Goal: Task Accomplishment & Management: Use online tool/utility

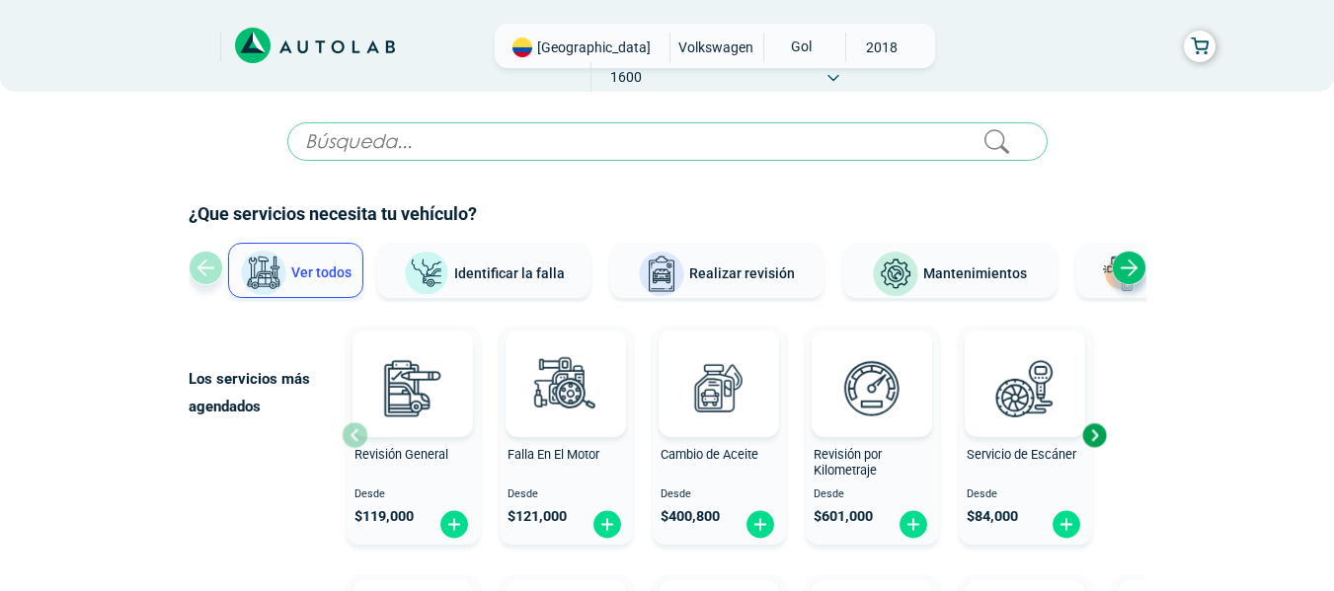
click at [913, 54] on div "[GEOGRAPHIC_DATA] VOLKSWAGEN GOL 2018 1600" at bounding box center [715, 46] width 440 height 44
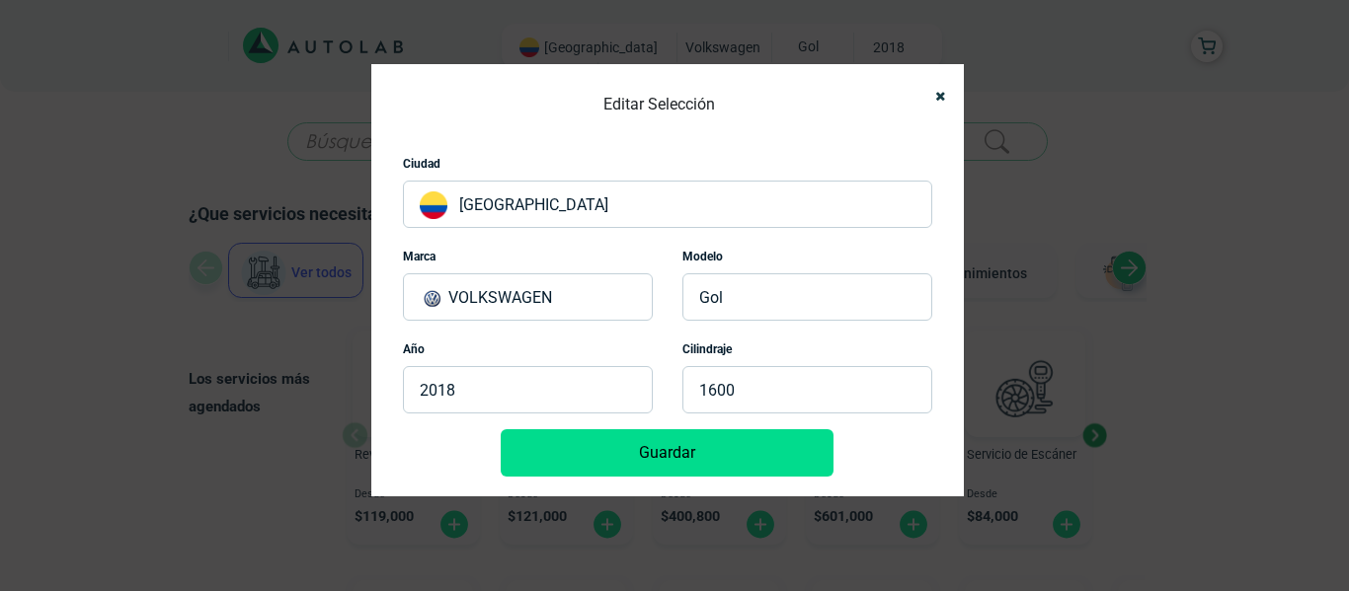
click at [607, 316] on p "VOLKSWAGEN" at bounding box center [528, 297] width 250 height 47
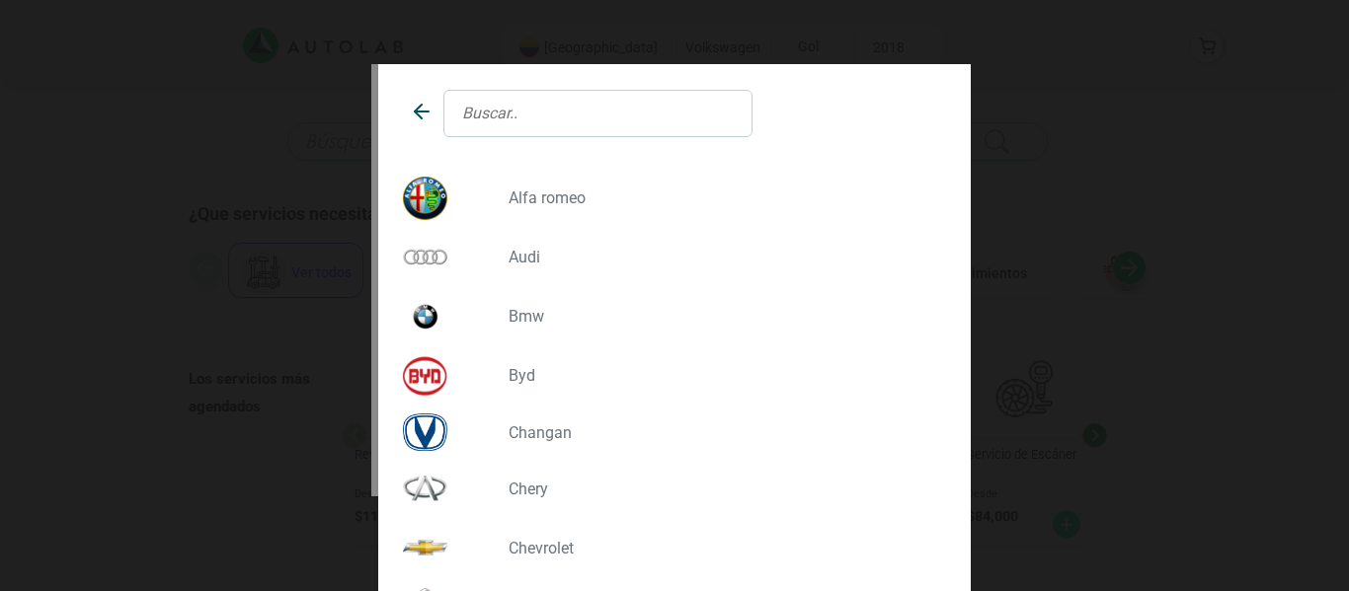
click at [544, 122] on input "text" at bounding box center [597, 113] width 309 height 47
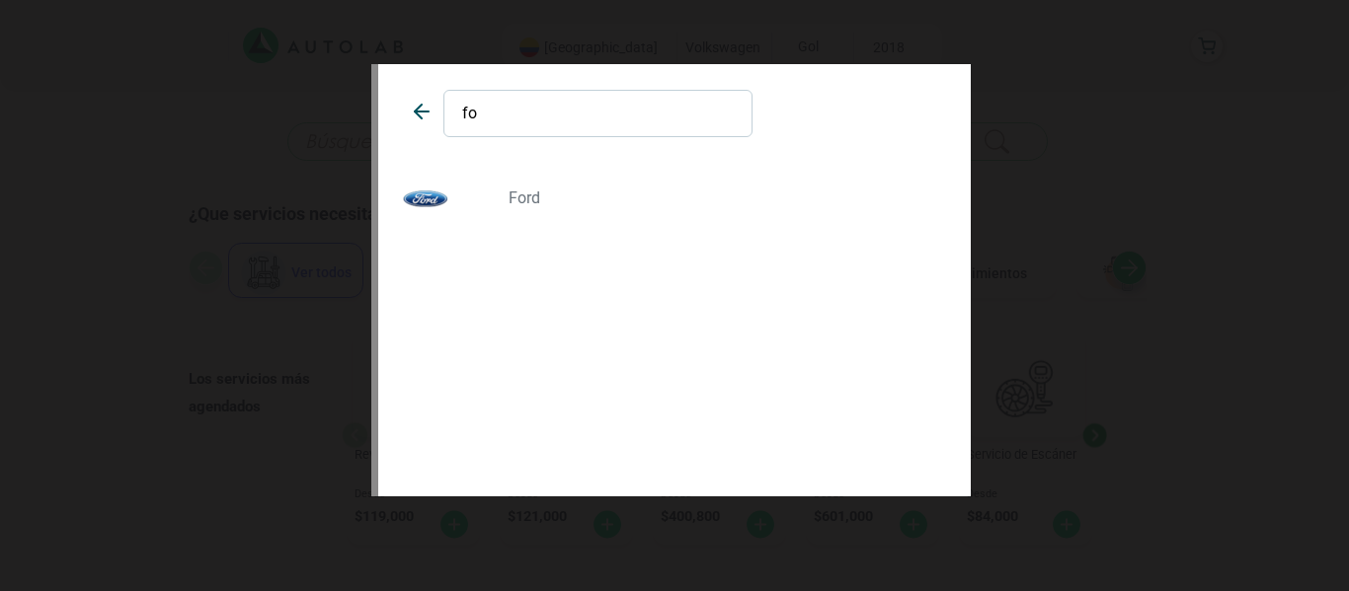
type input "fo"
click at [532, 189] on p "FORD" at bounding box center [720, 198] width 423 height 19
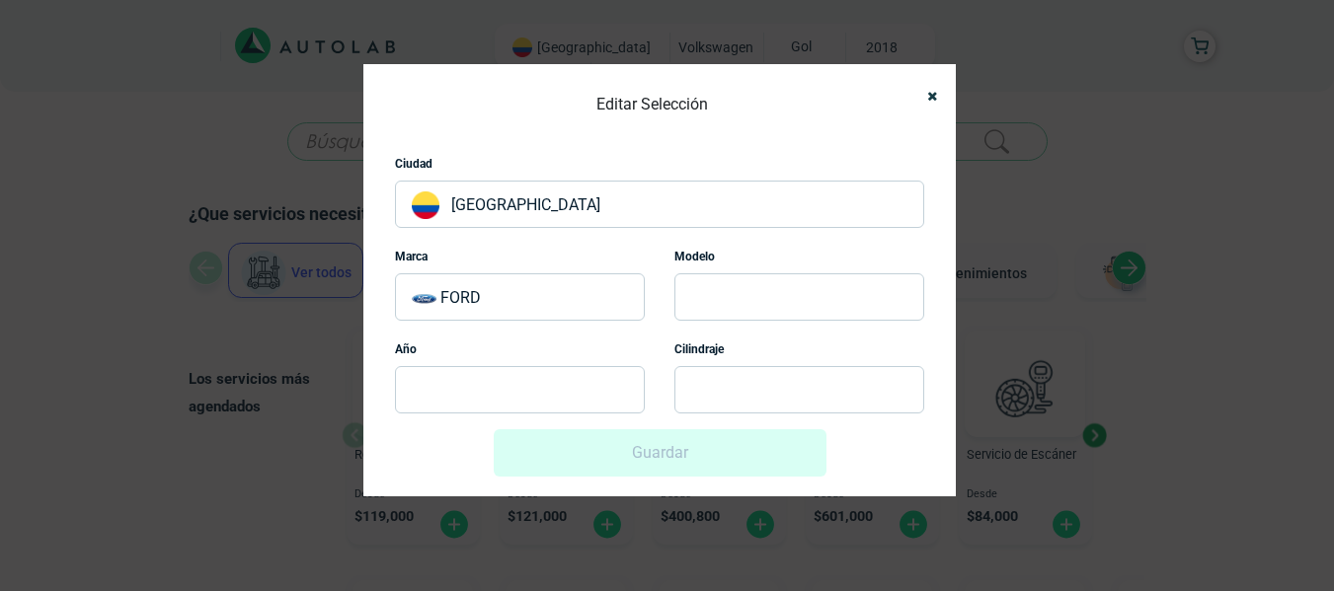
click at [750, 278] on p at bounding box center [799, 297] width 250 height 47
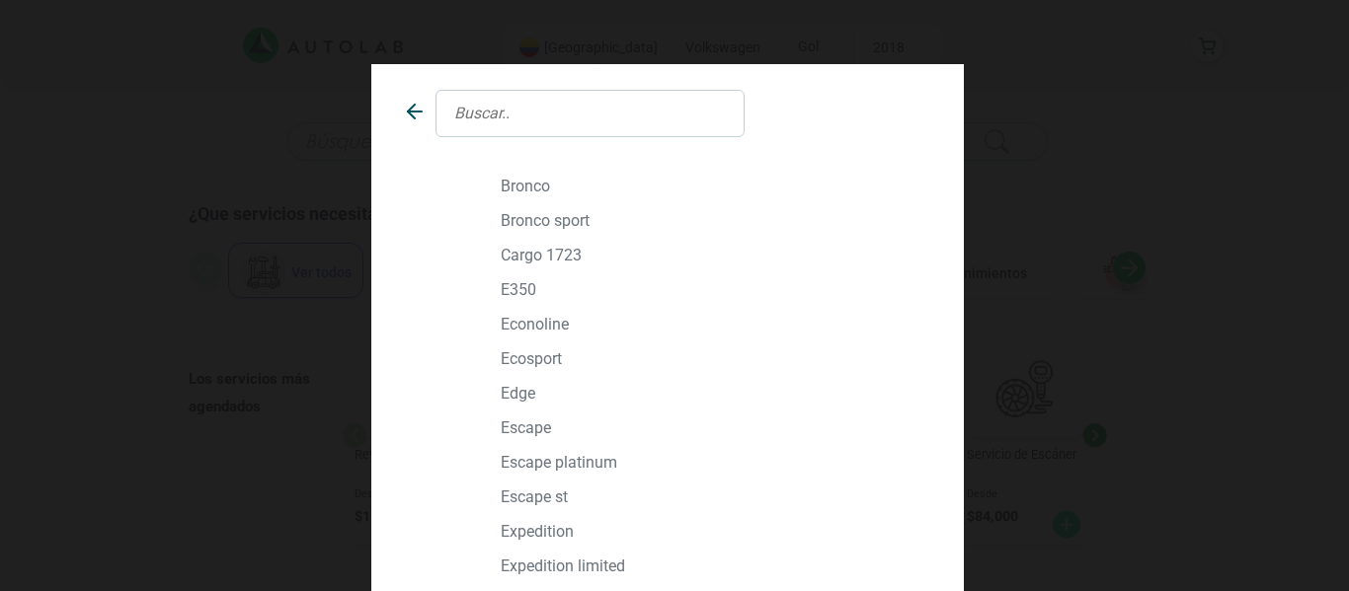
click at [510, 115] on input "text" at bounding box center [589, 113] width 309 height 47
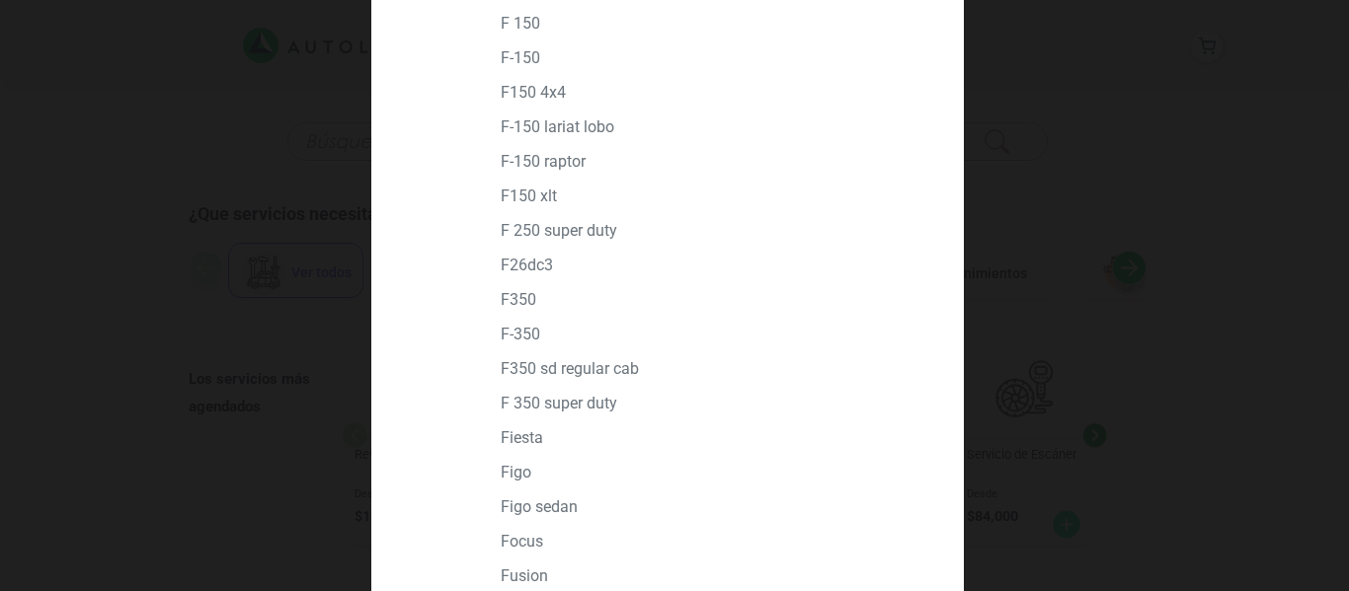
scroll to position [275, 0]
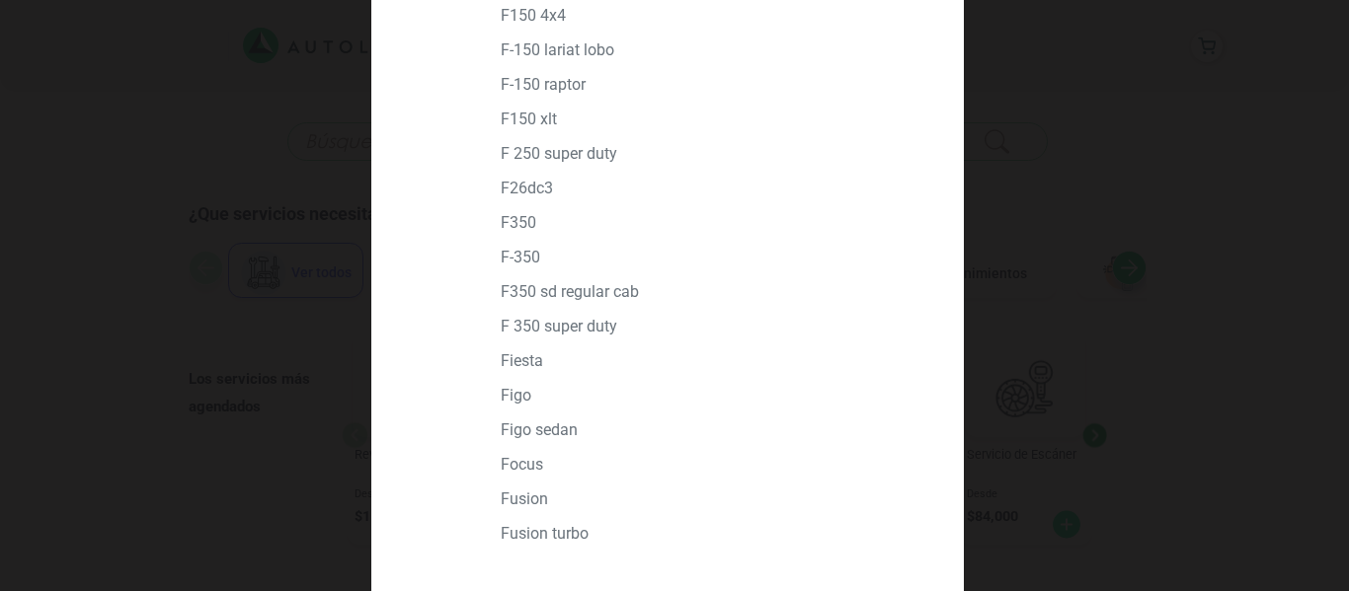
click at [530, 471] on p "FOCUS" at bounding box center [712, 464] width 423 height 19
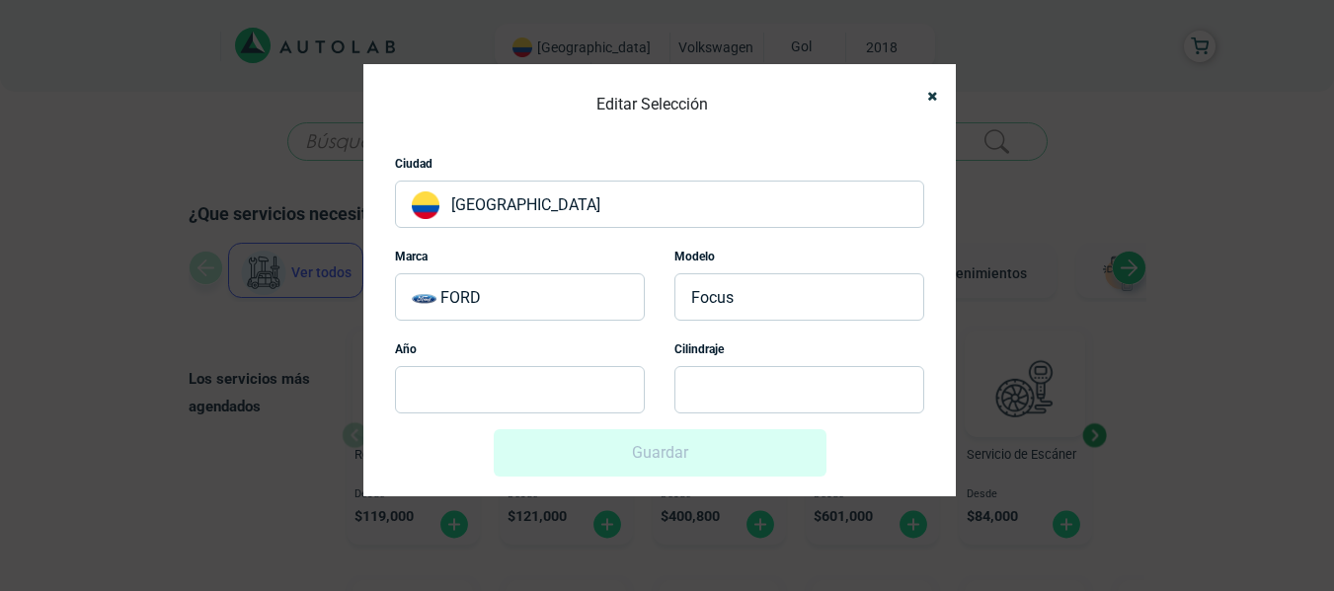
click at [597, 394] on p at bounding box center [520, 389] width 250 height 47
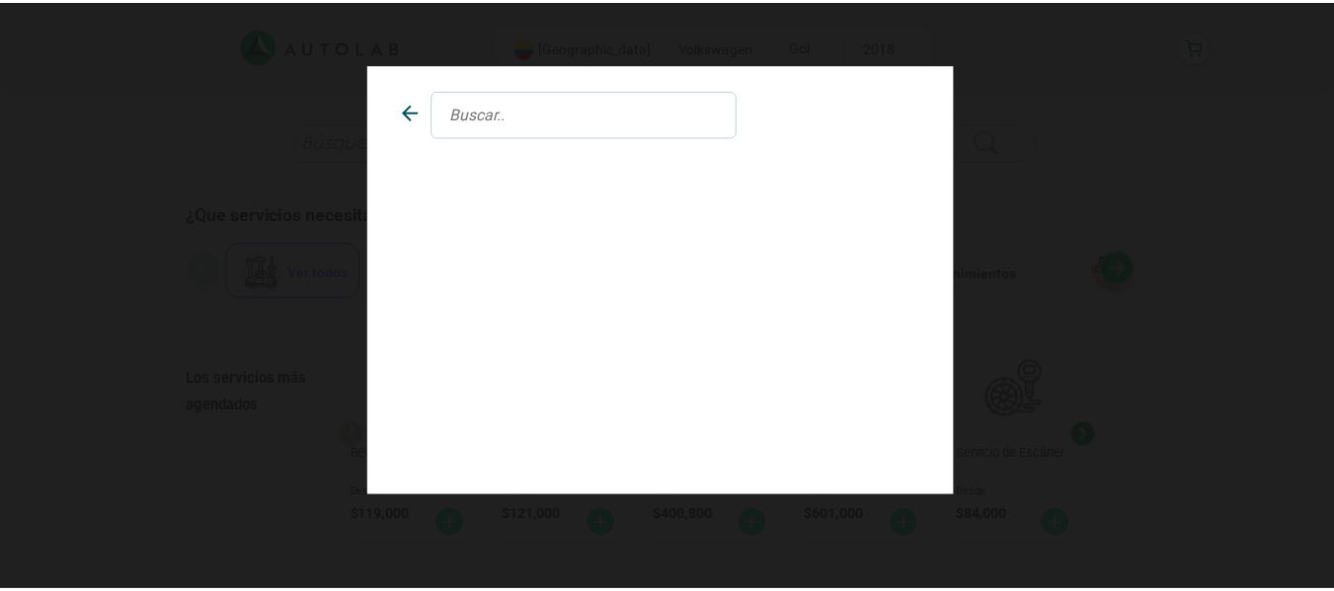
scroll to position [0, 0]
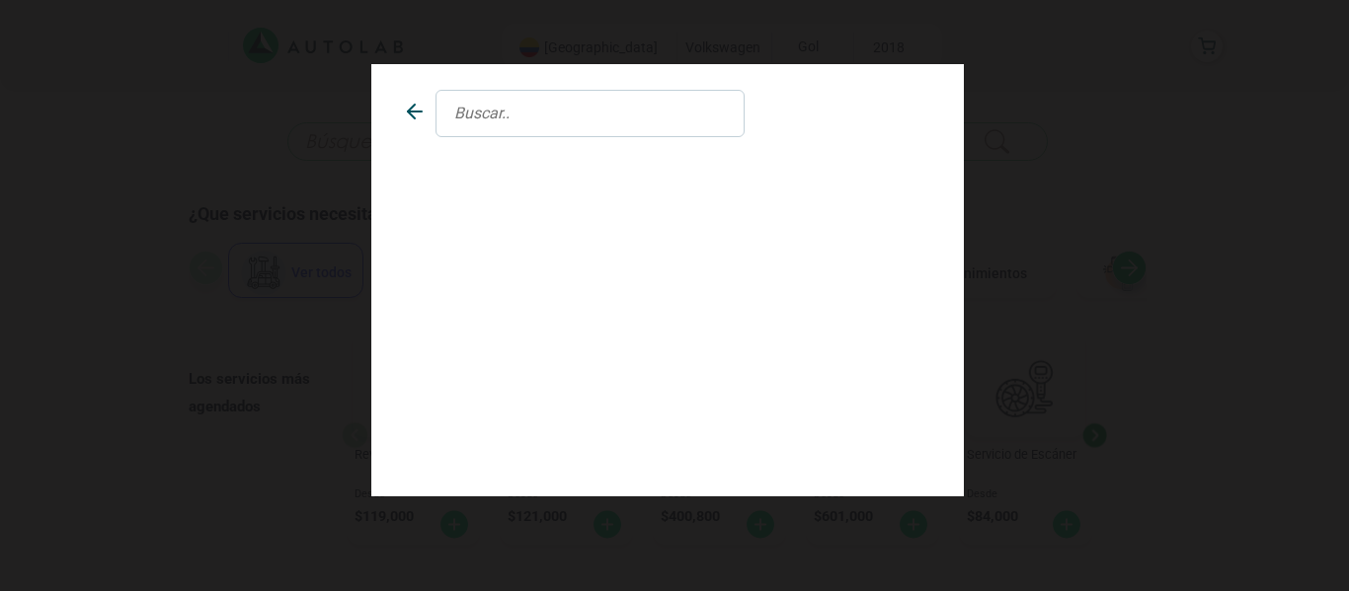
click at [523, 120] on input "text" at bounding box center [589, 113] width 309 height 47
type input "2015"
click at [434, 190] on p "2015" at bounding box center [667, 186] width 513 height 19
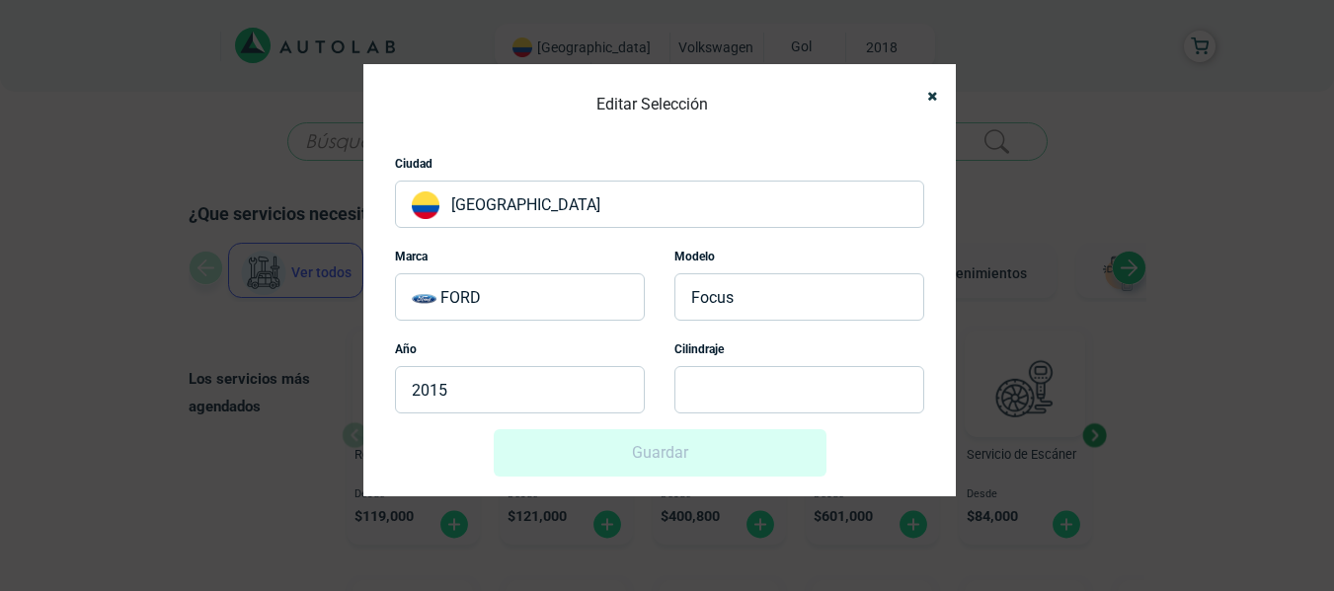
click at [759, 378] on p at bounding box center [799, 389] width 250 height 47
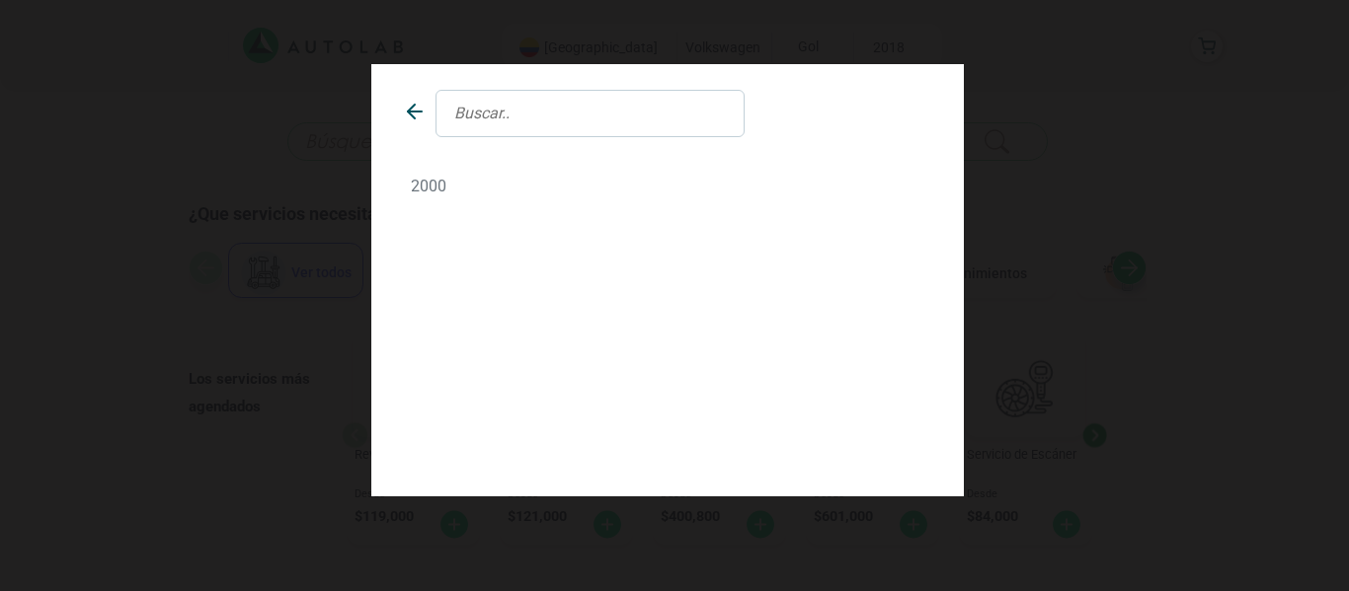
click at [462, 186] on p "2000" at bounding box center [667, 186] width 513 height 19
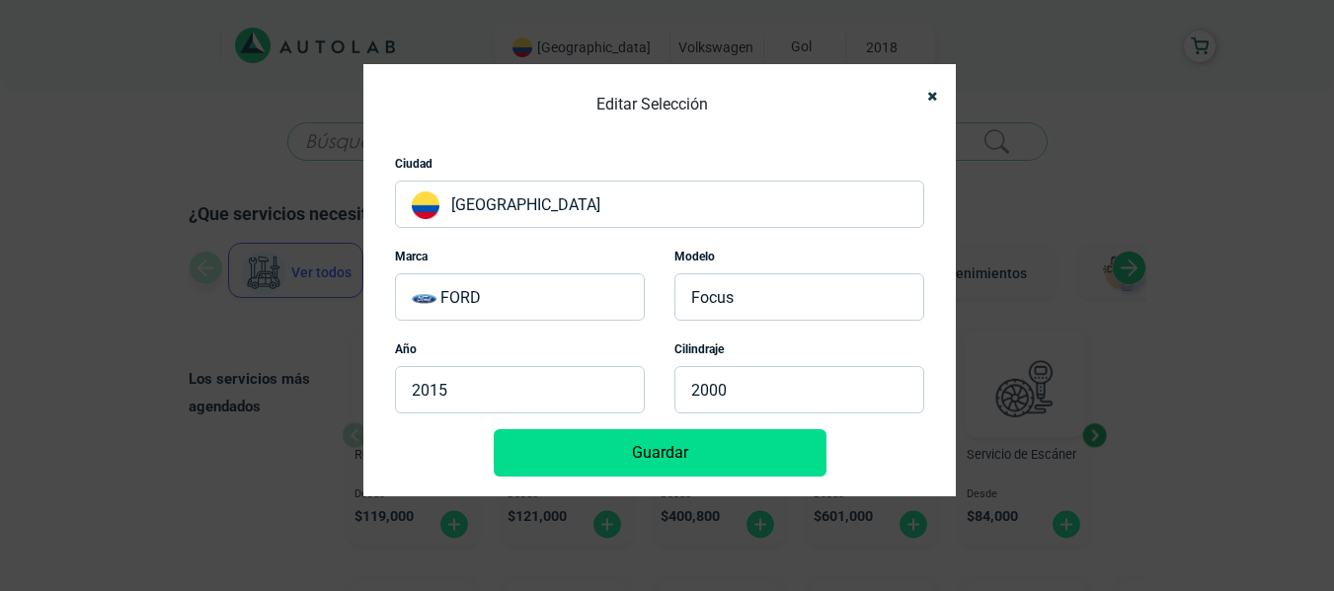
click at [629, 465] on button "Guardar" at bounding box center [660, 453] width 333 height 47
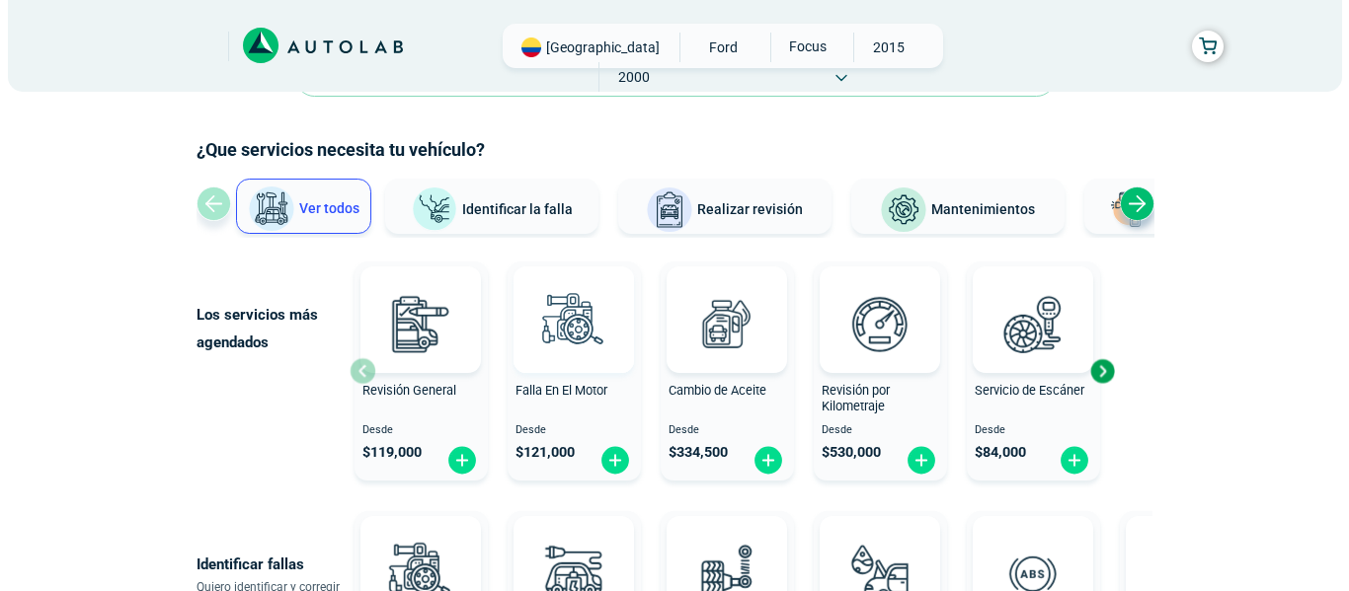
scroll to position [99, 0]
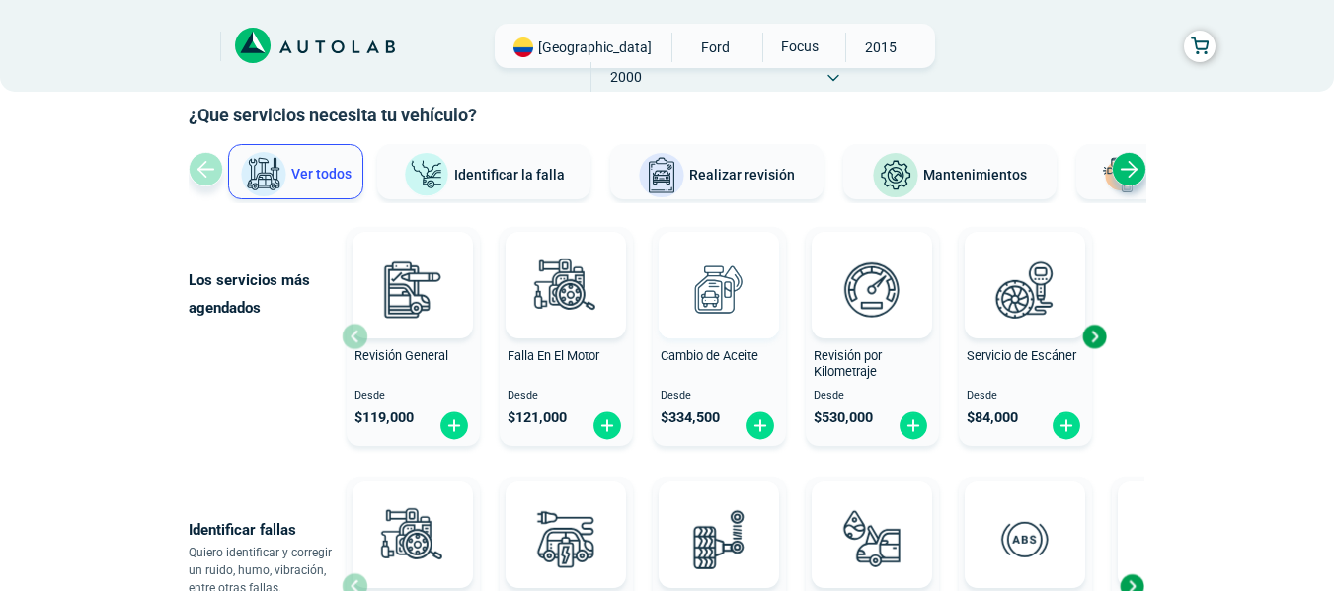
click at [734, 268] on img at bounding box center [718, 289] width 87 height 87
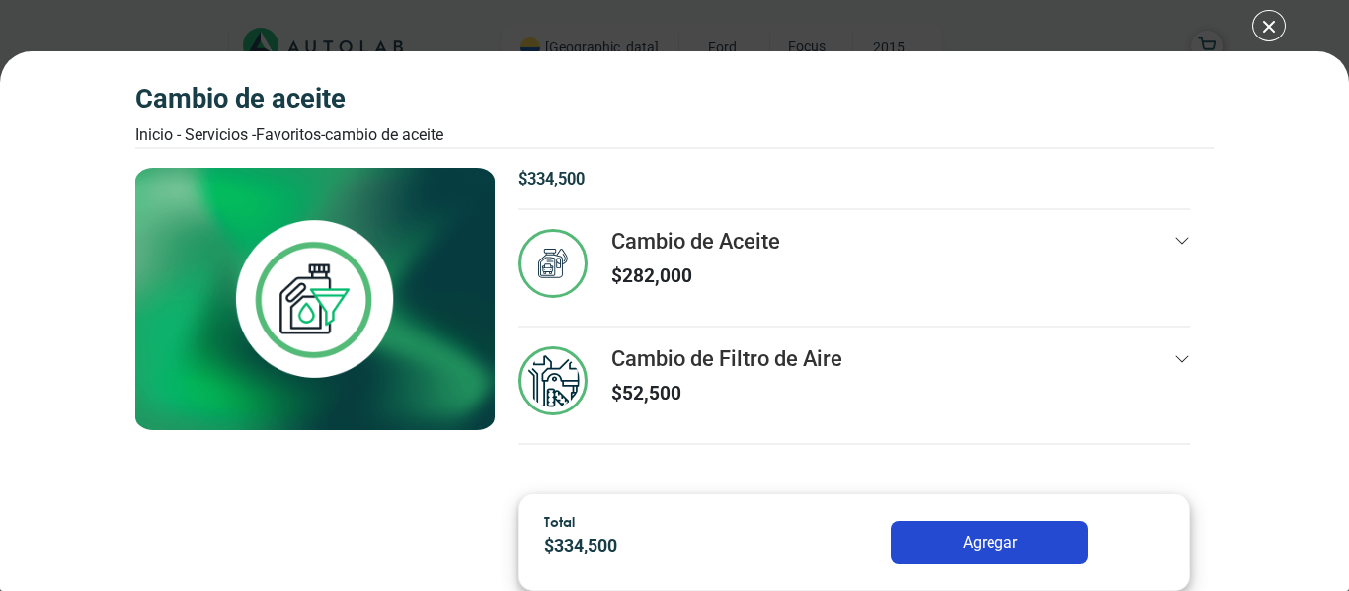
click at [1192, 234] on div "$ 334,500 Cambio de Aceite $ 282,000 12 13000 Km" at bounding box center [855, 323] width 720 height 311
click at [1182, 248] on icon at bounding box center [1182, 241] width 16 height 16
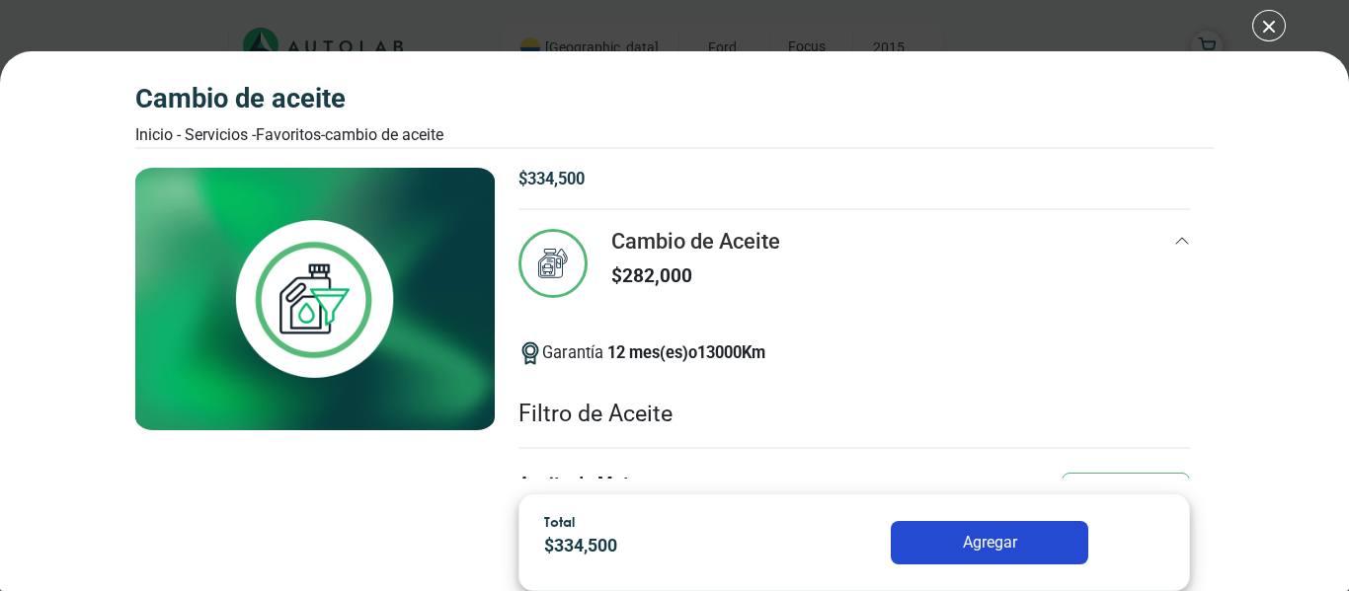
scroll to position [197, 0]
